Goal: Task Accomplishment & Management: Manage account settings

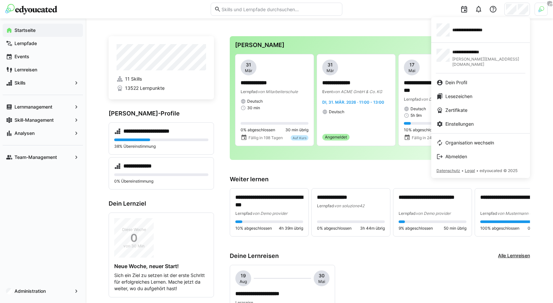
click at [536, 17] on div at bounding box center [276, 151] width 553 height 303
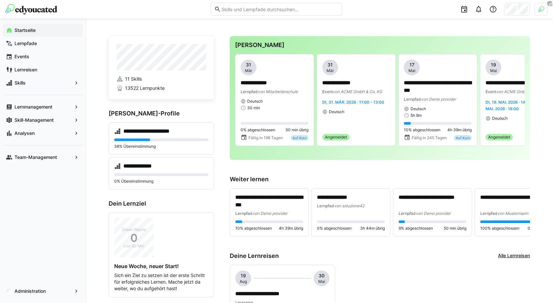
click at [538, 13] on div at bounding box center [540, 9] width 13 height 13
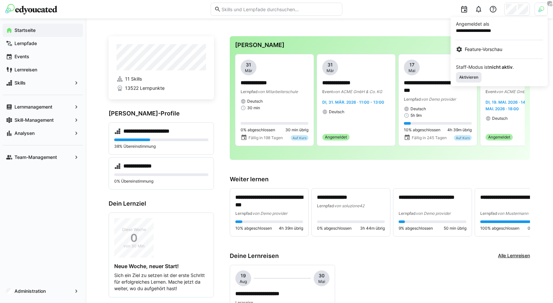
click at [470, 80] on span "Aktivieren" at bounding box center [468, 77] width 26 height 11
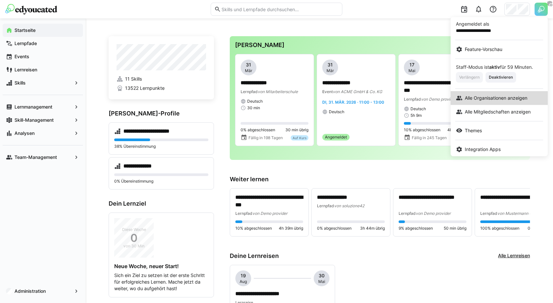
click at [485, 103] on link "Alle Organisationen anzeigen" at bounding box center [498, 98] width 97 height 14
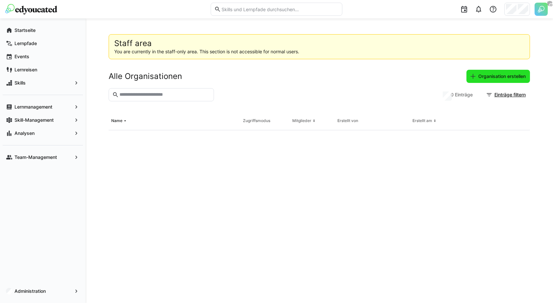
click at [502, 78] on span "Organisation erstellen" at bounding box center [501, 76] width 49 height 7
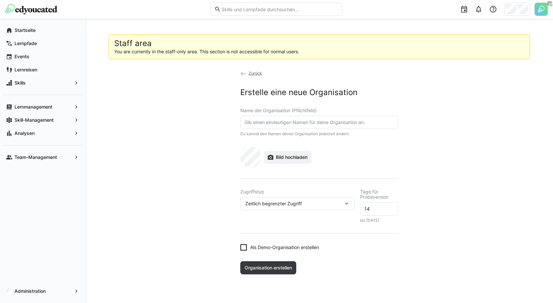
click at [291, 123] on input "text" at bounding box center [319, 122] width 151 height 6
type input "Basecom"
click at [286, 200] on span "Zeitlich begrenzter Zugriff" at bounding box center [273, 203] width 57 height 7
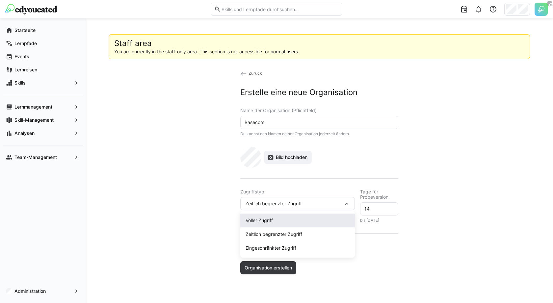
click at [264, 221] on div "Voller Zugriff" at bounding box center [297, 220] width 104 height 7
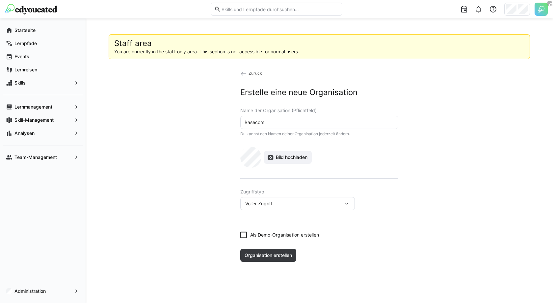
click at [271, 234] on span "Als Demo-Organisation erstellen" at bounding box center [284, 235] width 69 height 7
click at [271, 258] on span "Organisation erstellen" at bounding box center [268, 255] width 56 height 13
click at [444, 174] on app-organization-create "Zurück Erstelle eine neue Organisation Name der Organisation (Pflichtfeld) Base…" at bounding box center [319, 166] width 421 height 192
click at [225, 237] on app-organization-create "Zurück Erstelle eine neue Organisation Name der Organisation (Pflichtfeld) Base…" at bounding box center [319, 166] width 421 height 192
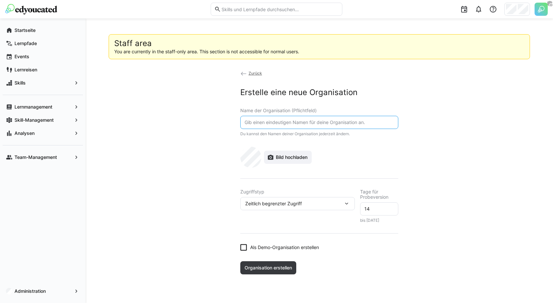
click at [317, 121] on input "text" at bounding box center [319, 122] width 151 height 6
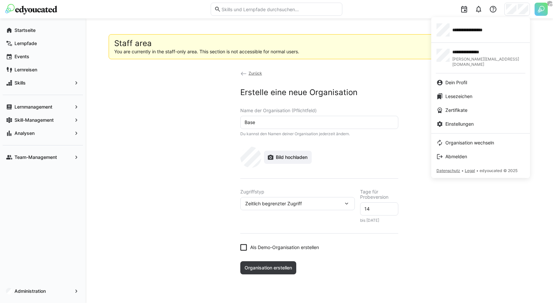
click at [515, 10] on div at bounding box center [276, 151] width 553 height 303
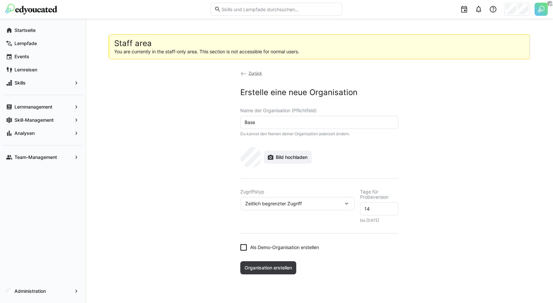
click at [309, 121] on input "Base" at bounding box center [319, 122] width 151 height 6
type input "Basecom"
click at [273, 208] on div "Zeitlich begrenzter Zugriff" at bounding box center [297, 203] width 114 height 13
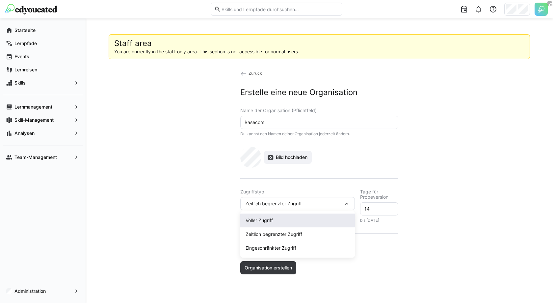
click at [266, 216] on span "Voller Zugriff" at bounding box center [297, 220] width 114 height 14
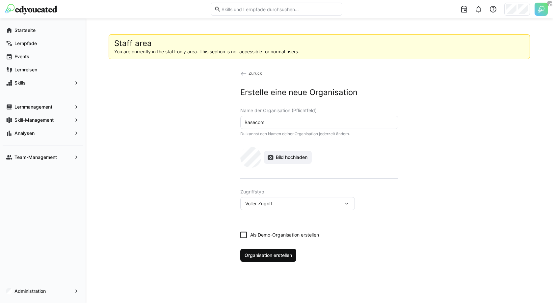
click at [265, 249] on span "Organisation erstellen" at bounding box center [268, 255] width 56 height 13
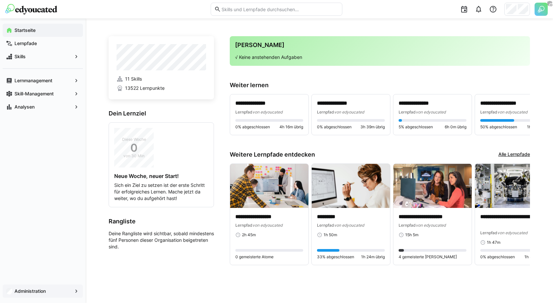
click at [0, 0] on app-navigation-label "Administration" at bounding box center [0, 0] width 0 height 0
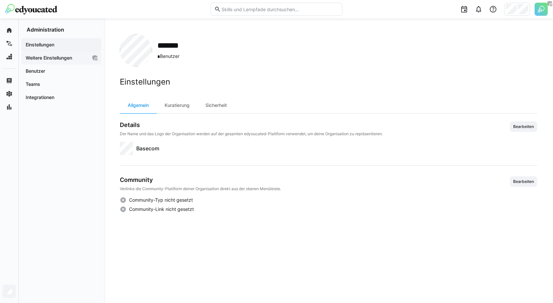
click at [0, 0] on app-navigation-label "Weitere Einstellungen" at bounding box center [0, 0] width 0 height 0
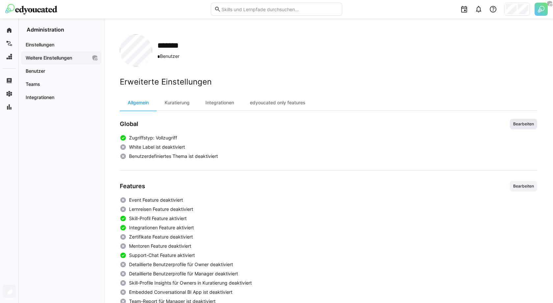
click at [527, 124] on span "Bearbeiten" at bounding box center [523, 123] width 22 height 5
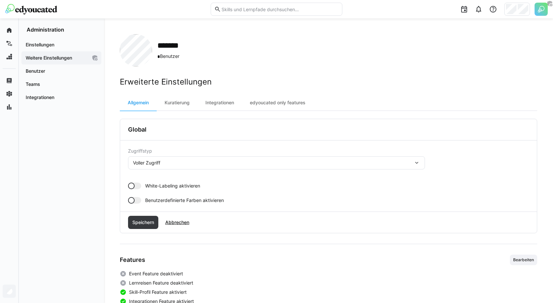
click at [167, 185] on span "White-Labeling aktivieren" at bounding box center [172, 186] width 55 height 7
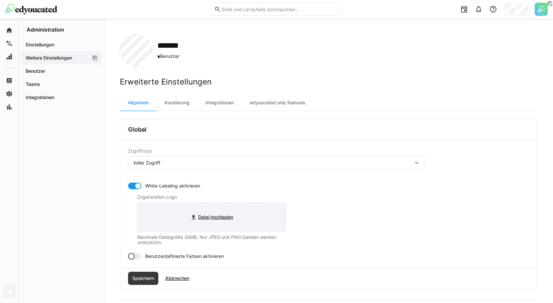
click at [198, 215] on input "file" at bounding box center [211, 217] width 148 height 29
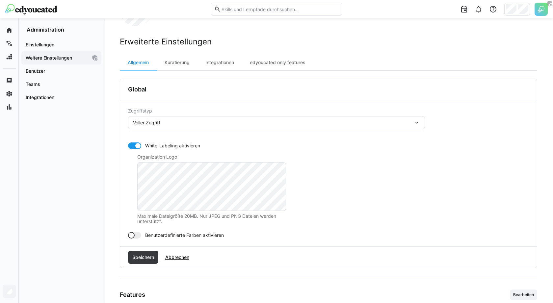
scroll to position [40, 0]
click at [146, 258] on span "Speichern" at bounding box center [143, 257] width 24 height 7
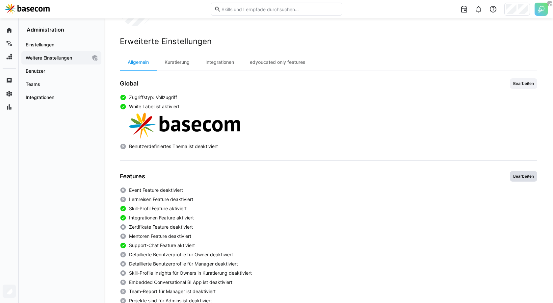
click at [521, 174] on span "Bearbeiten" at bounding box center [523, 176] width 22 height 5
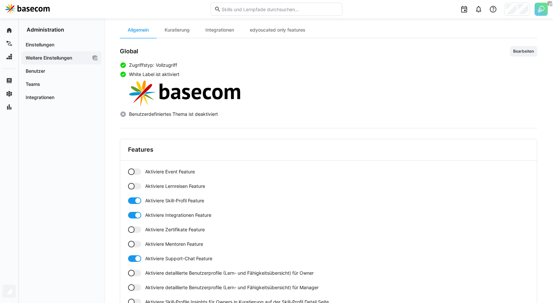
scroll to position [83, 0]
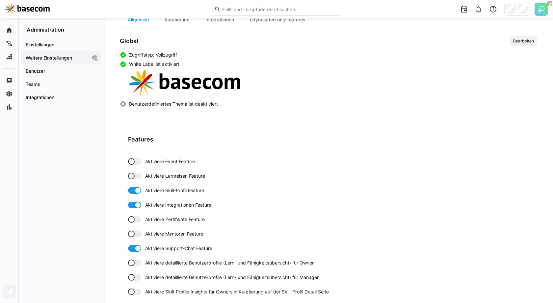
click at [135, 173] on div at bounding box center [134, 176] width 13 height 7
click at [132, 160] on div at bounding box center [131, 161] width 7 height 7
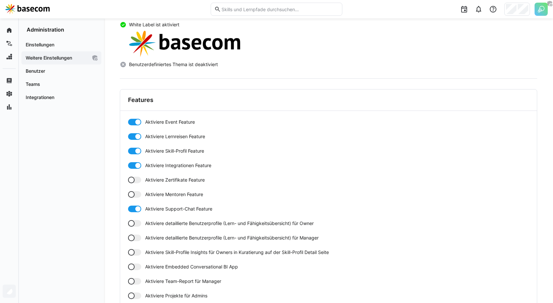
scroll to position [131, 0]
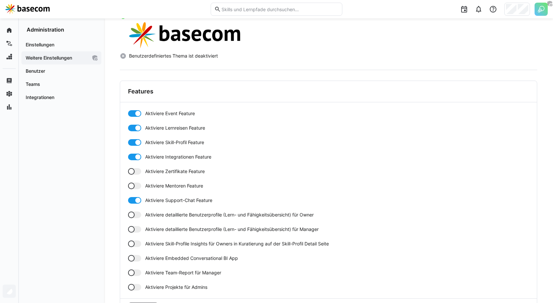
click at [135, 171] on div at bounding box center [134, 171] width 13 height 7
click at [135, 183] on div at bounding box center [134, 186] width 13 height 7
click at [135, 183] on div at bounding box center [138, 186] width 7 height 7
click at [135, 216] on div at bounding box center [134, 214] width 13 height 7
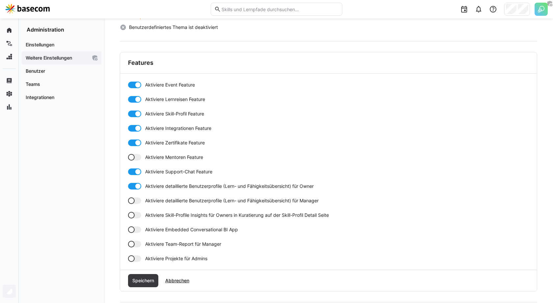
scroll to position [169, 0]
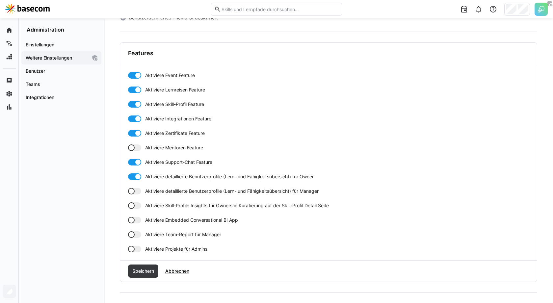
click at [136, 189] on div at bounding box center [134, 191] width 13 height 7
click at [136, 202] on div at bounding box center [134, 205] width 13 height 7
click at [136, 238] on div "Aktiviere Event Feature Aktiviere Lernreisen Feature Aktiviere Skill-Profil Fea…" at bounding box center [328, 162] width 401 height 180
click at [133, 235] on div at bounding box center [131, 234] width 7 height 7
click at [133, 249] on div at bounding box center [131, 249] width 7 height 7
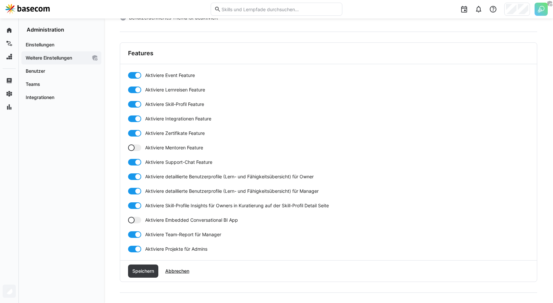
click at [135, 249] on div at bounding box center [138, 249] width 7 height 7
click at [139, 265] on span "Speichern" at bounding box center [143, 270] width 30 height 13
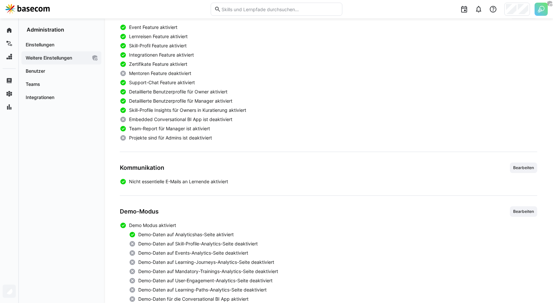
scroll to position [216, 0]
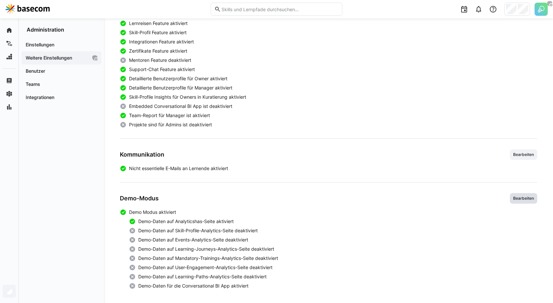
click at [533, 196] on span "Bearbeiten" at bounding box center [523, 198] width 22 height 5
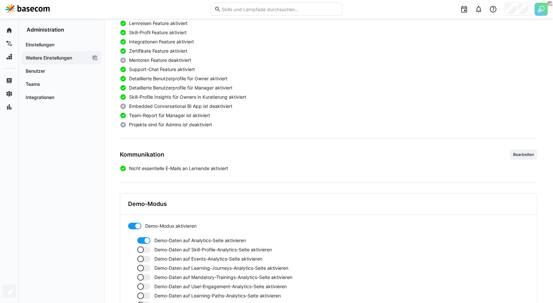
scroll to position [265, 0]
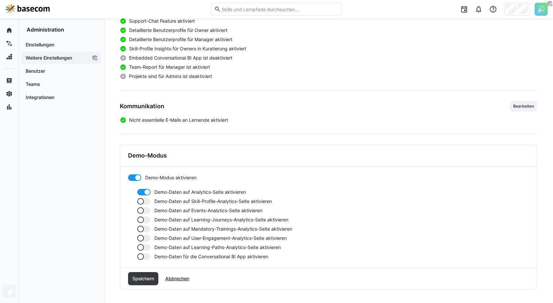
click at [139, 201] on div at bounding box center [140, 201] width 7 height 7
click at [146, 204] on div "Demo-Daten auf Analytics-Seite aktivieren Demo-Daten auf Skill-Profile-Analytic…" at bounding box center [328, 224] width 401 height 71
click at [146, 209] on div at bounding box center [143, 210] width 13 height 7
click at [146, 219] on div at bounding box center [143, 219] width 13 height 7
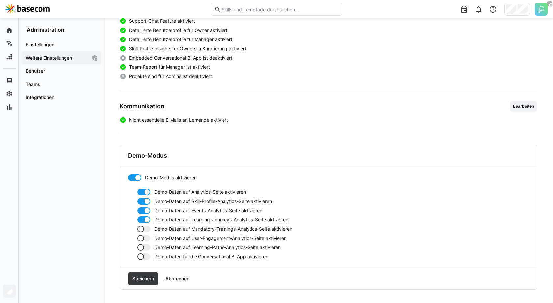
click at [146, 228] on div at bounding box center [143, 229] width 13 height 7
click at [146, 236] on div at bounding box center [143, 238] width 13 height 7
click at [146, 244] on div at bounding box center [143, 247] width 13 height 7
click at [143, 254] on div at bounding box center [140, 256] width 7 height 7
click at [143, 254] on div at bounding box center [143, 256] width 13 height 7
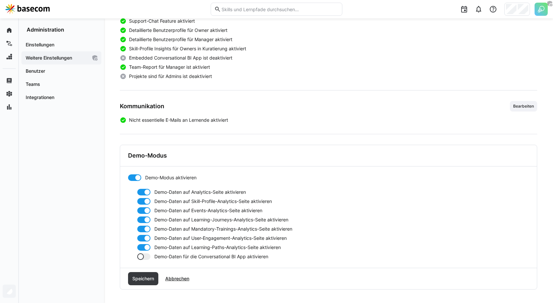
click at [144, 288] on div "******* * Benutzer Erweiterte Einstellungen Allgemein Kuratierung Integrationen…" at bounding box center [328, 30] width 449 height 552
click at [144, 282] on span "Speichern" at bounding box center [143, 278] width 30 height 13
click at [146, 279] on span "Speichern" at bounding box center [143, 278] width 24 height 7
click at [147, 272] on span "Speichern" at bounding box center [143, 278] width 30 height 13
click at [143, 272] on span "Speichern" at bounding box center [143, 278] width 30 height 13
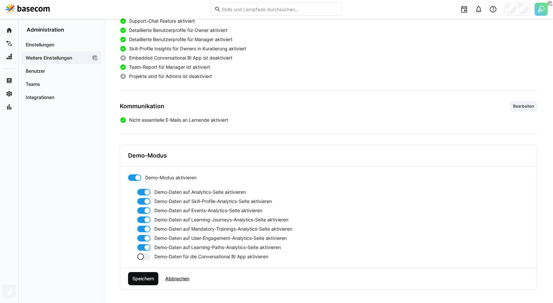
click at [150, 278] on span "Speichern" at bounding box center [143, 278] width 24 height 7
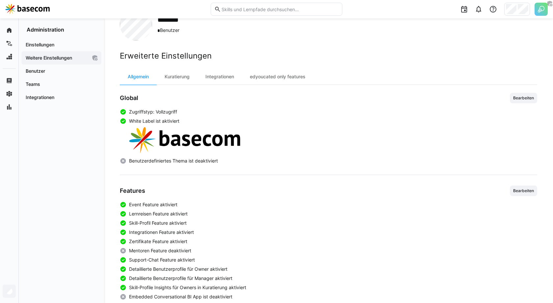
scroll to position [0, 0]
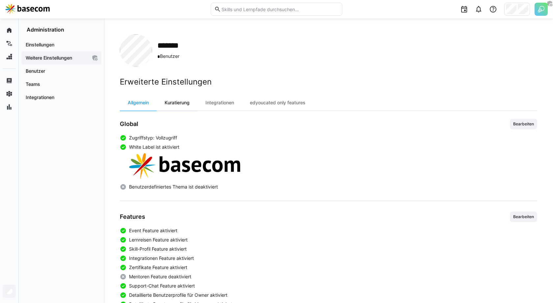
click at [169, 105] on div "Kuratierung" at bounding box center [177, 103] width 41 height 16
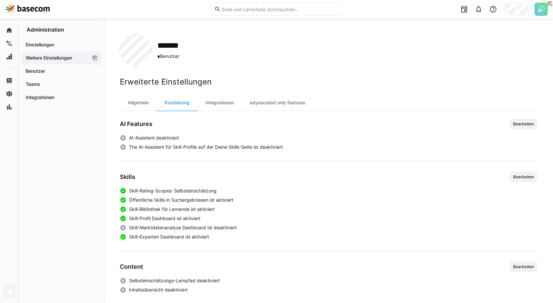
click at [523, 129] on div "AI Features Bearbeiten AI-Assistent deaktiviert The AI-Assistent für Skill-Prof…" at bounding box center [328, 135] width 417 height 32
click at [523, 127] on span "Bearbeiten" at bounding box center [522, 124] width 27 height 11
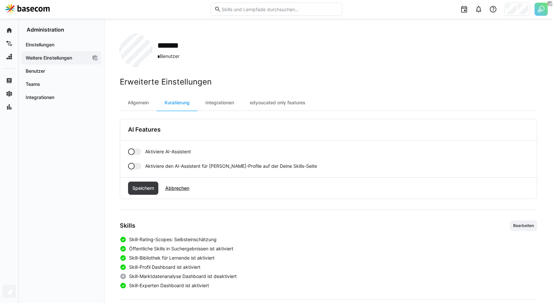
click at [136, 152] on div at bounding box center [134, 151] width 13 height 7
click at [143, 187] on span "Speichern" at bounding box center [143, 188] width 24 height 7
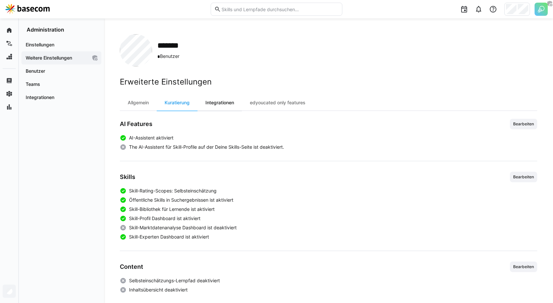
click at [213, 102] on div "Integrationen" at bounding box center [219, 103] width 44 height 16
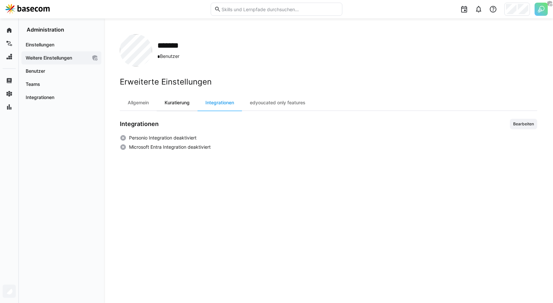
click at [189, 104] on div "Kuratierung" at bounding box center [177, 103] width 41 height 16
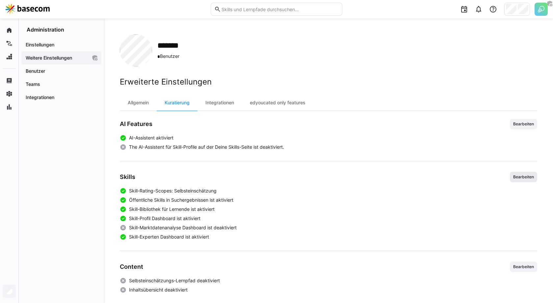
click at [526, 175] on span "Bearbeiten" at bounding box center [523, 176] width 22 height 5
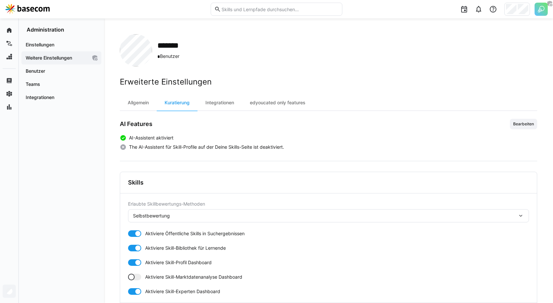
click at [156, 213] on div "Selbstbewertung" at bounding box center [151, 215] width 37 height 7
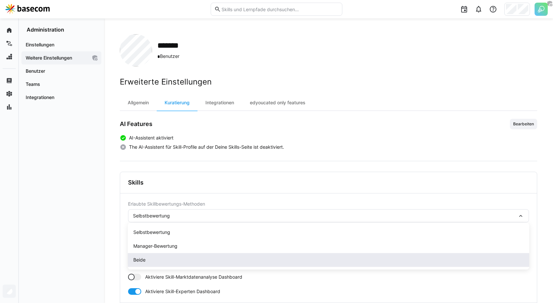
click at [159, 256] on span "Beide" at bounding box center [328, 260] width 401 height 14
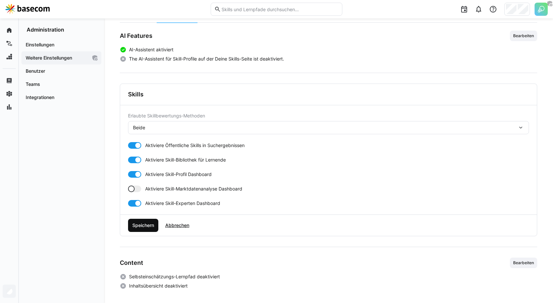
click at [148, 219] on span "Speichern" at bounding box center [143, 225] width 30 height 13
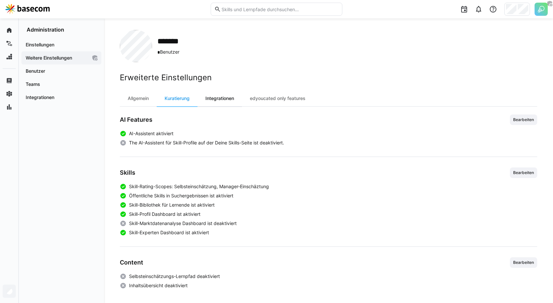
click at [227, 102] on div "Integrationen" at bounding box center [219, 98] width 44 height 16
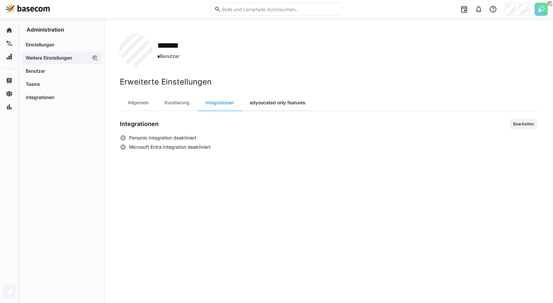
click at [271, 102] on div "edyoucated only features" at bounding box center [277, 103] width 71 height 16
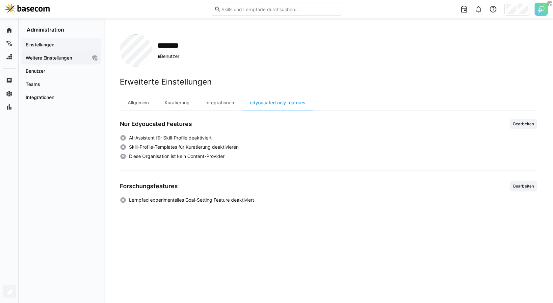
click at [56, 45] on span "Einstellungen" at bounding box center [61, 44] width 73 height 7
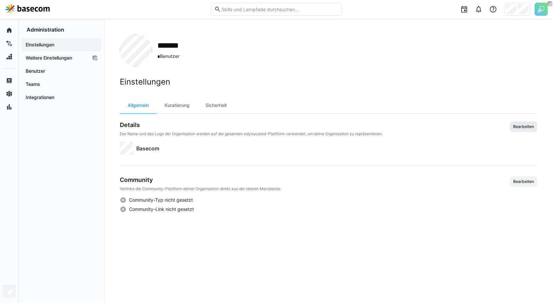
click at [521, 130] on span "Bearbeiten" at bounding box center [522, 126] width 27 height 11
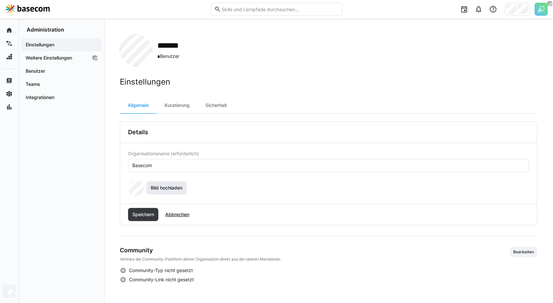
click at [162, 182] on span "Bild hochladen" at bounding box center [166, 187] width 40 height 13
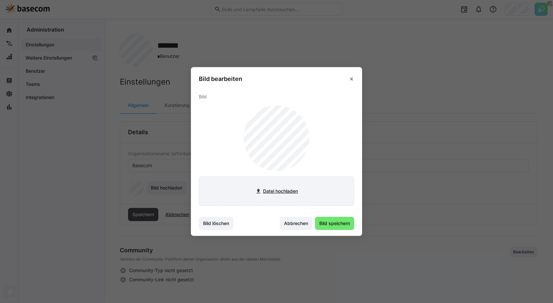
click at [274, 188] on input "file" at bounding box center [276, 191] width 155 height 29
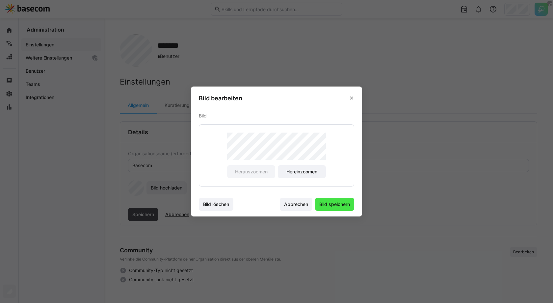
click at [341, 206] on span "Bild speichern" at bounding box center [334, 204] width 33 height 7
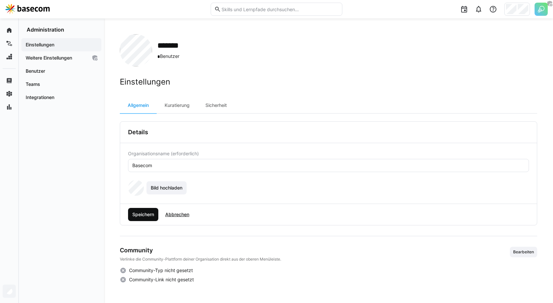
click at [144, 216] on span "Speichern" at bounding box center [143, 214] width 24 height 7
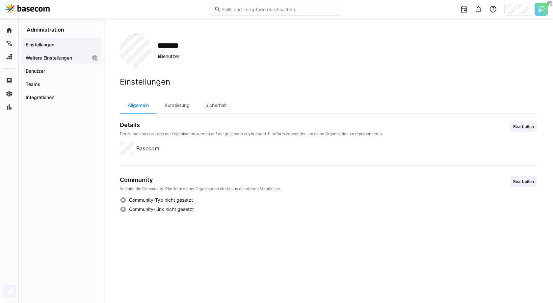
click at [70, 61] on div "Weitere Einstellungen" at bounding box center [61, 57] width 80 height 13
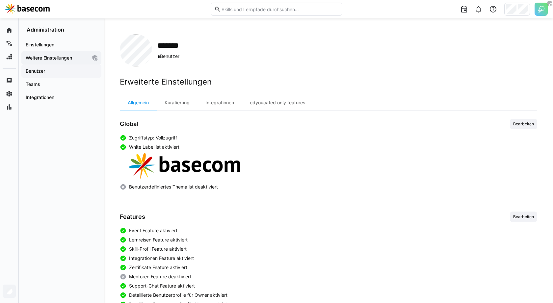
click at [74, 70] on span "Benutzer" at bounding box center [61, 71] width 73 height 7
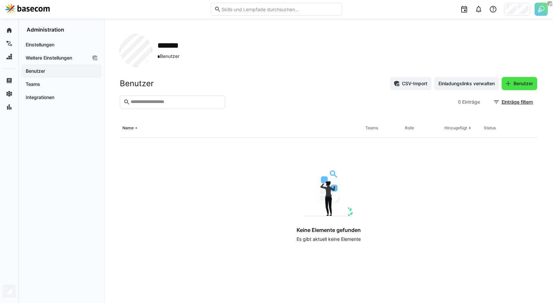
click at [517, 85] on span "Benutzer" at bounding box center [522, 83] width 21 height 7
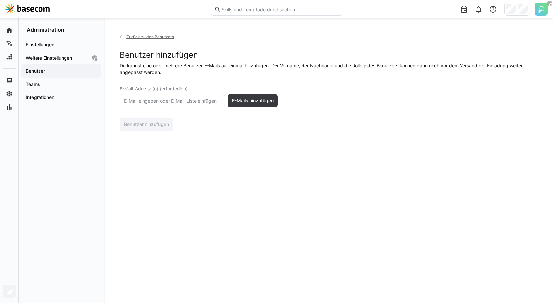
click at [193, 96] on eds-input at bounding box center [172, 100] width 105 height 13
paste input "a.budke@basecom.de"
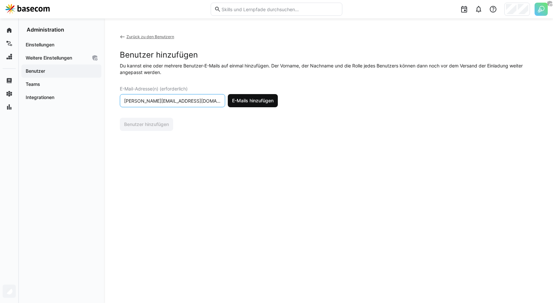
type input "a.budke@basecom.de"
click at [267, 97] on span "E-Mails hinzufügen" at bounding box center [252, 100] width 43 height 7
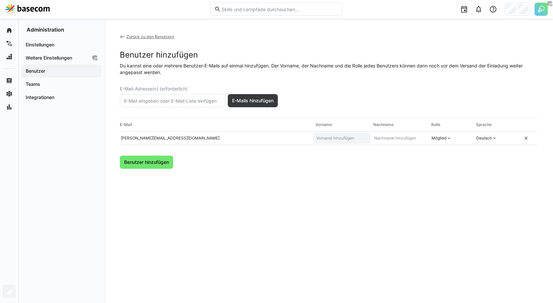
click at [348, 142] on eds-input at bounding box center [341, 138] width 58 height 11
type input "Ann-Kathrin"
type input "Budke"
click at [447, 137] on eds-icon at bounding box center [448, 137] width 5 height 5
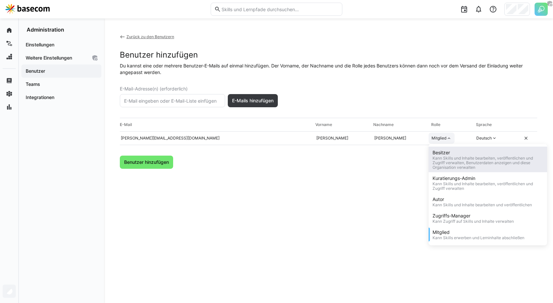
click at [444, 157] on div "Kann Skills und Inhalte bearbeiten, veröffentlichen und Zugriff verwalten, Benu…" at bounding box center [487, 163] width 111 height 14
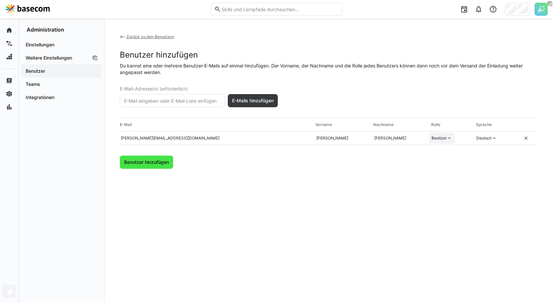
click at [158, 162] on span "Benutzer hinzufügen" at bounding box center [146, 162] width 47 height 7
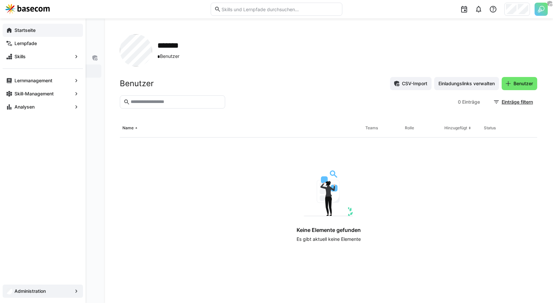
click at [8, 32] on eds-icon at bounding box center [9, 30] width 7 height 7
